Goal: Task Accomplishment & Management: Use online tool/utility

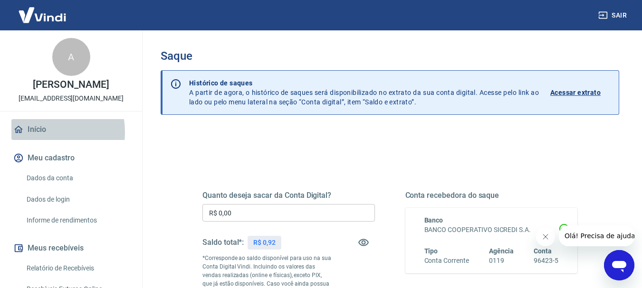
click at [40, 132] on link "Início" at bounding box center [70, 129] width 119 height 21
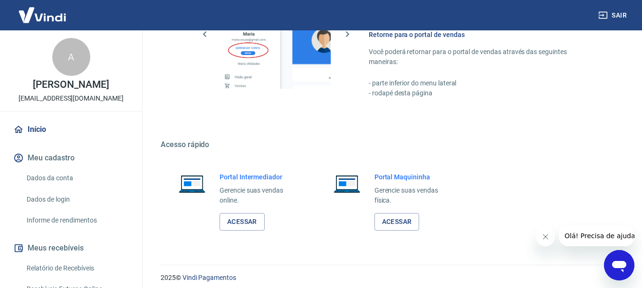
scroll to position [491, 0]
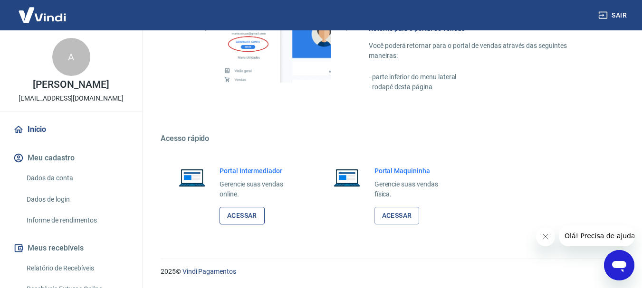
click at [233, 221] on link "Acessar" at bounding box center [242, 216] width 45 height 18
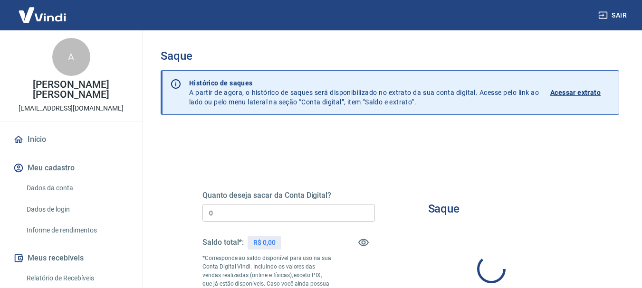
type input "R$ 0,00"
